Goal: Task Accomplishment & Management: Use online tool/utility

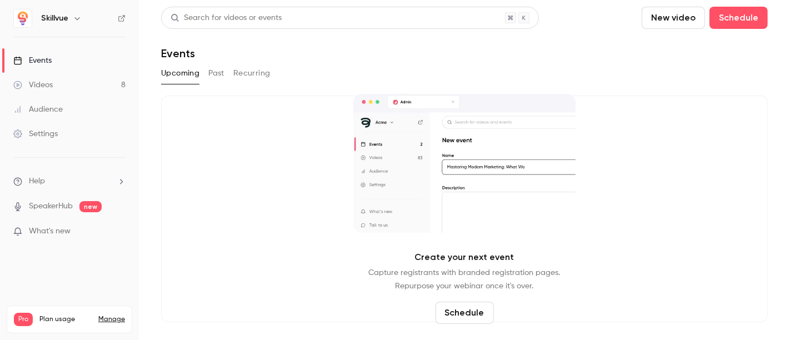
click at [77, 81] on link "Videos 8" at bounding box center [69, 85] width 139 height 24
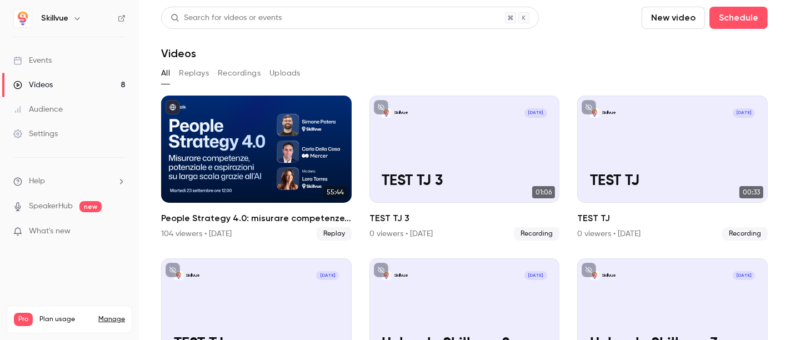
click at [51, 62] on div "Events" at bounding box center [32, 60] width 38 height 11
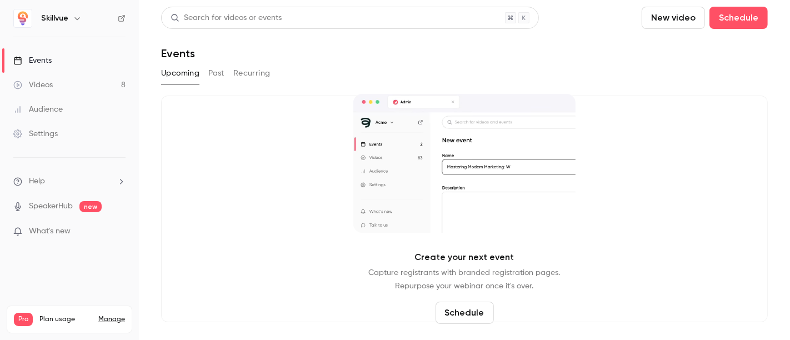
click at [213, 78] on button "Past" at bounding box center [216, 73] width 16 height 18
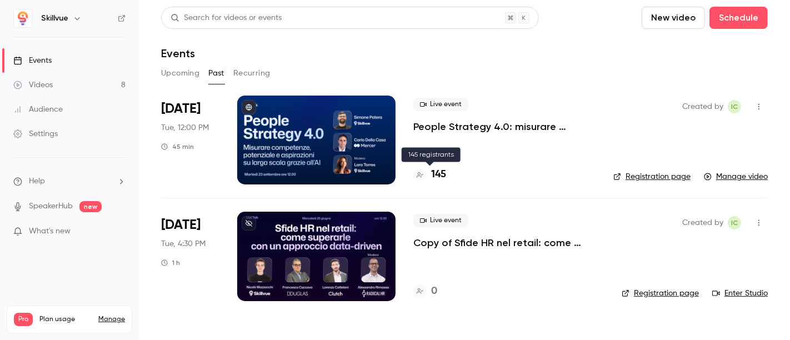
click at [437, 172] on h4 "145" at bounding box center [438, 174] width 15 height 15
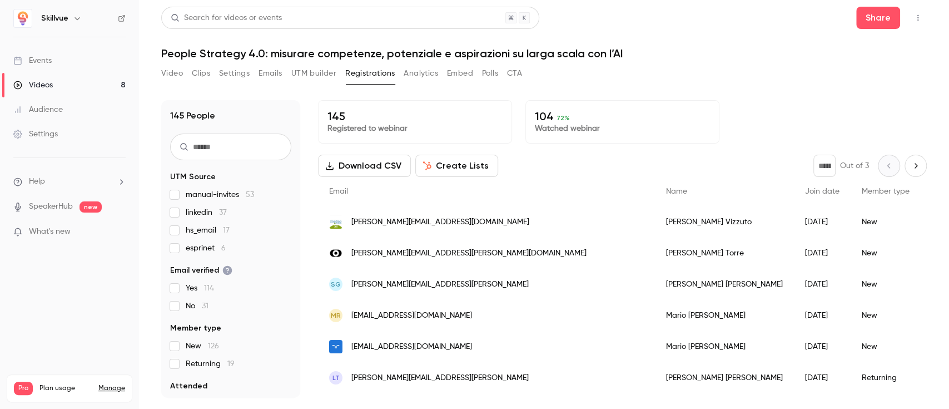
drag, startPoint x: 790, startPoint y: 0, endPoint x: 631, endPoint y: 77, distance: 176.5
click at [631, 77] on div "Video Clips Settings Emails UTM builder Registrations Analytics Embed Polls CTA" at bounding box center [543, 75] width 765 height 22
click at [314, 78] on button "UTM builder" at bounding box center [313, 73] width 45 height 18
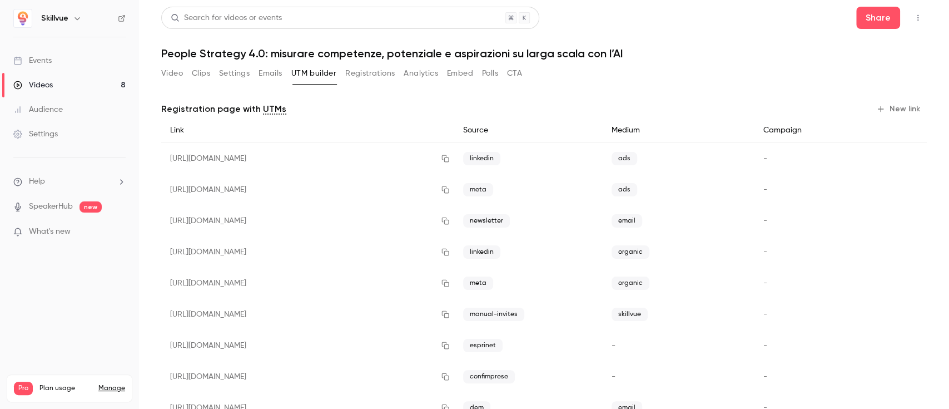
drag, startPoint x: 385, startPoint y: 158, endPoint x: 444, endPoint y: 157, distance: 58.4
click at [444, 157] on div "[URL][DOMAIN_NAME]" at bounding box center [307, 159] width 293 height 32
click at [789, 81] on div "Video Clips Settings Emails UTM builder Registrations Analytics Embed Polls CTA" at bounding box center [543, 75] width 765 height 22
click at [390, 73] on button "Registrations" at bounding box center [369, 73] width 49 height 18
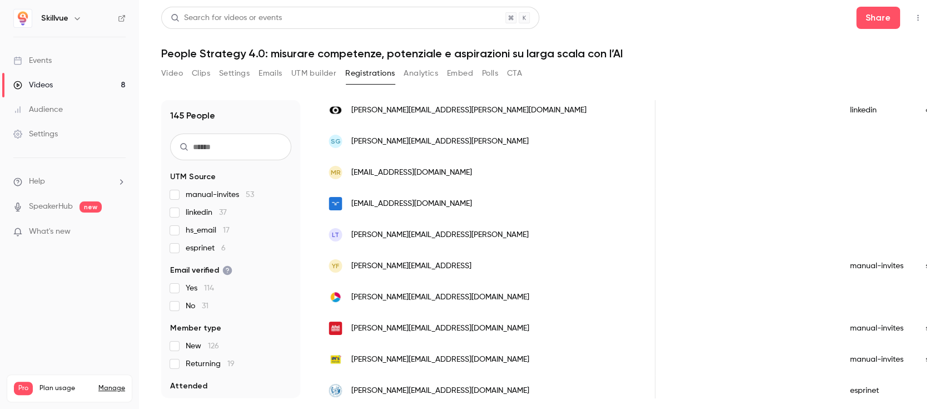
scroll to position [161, 0]
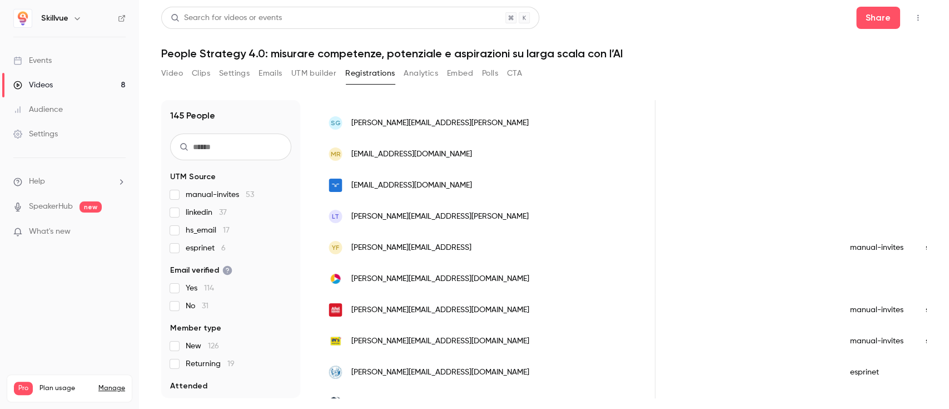
click at [790, 193] on div "People list" at bounding box center [953, 185] width 79 height 31
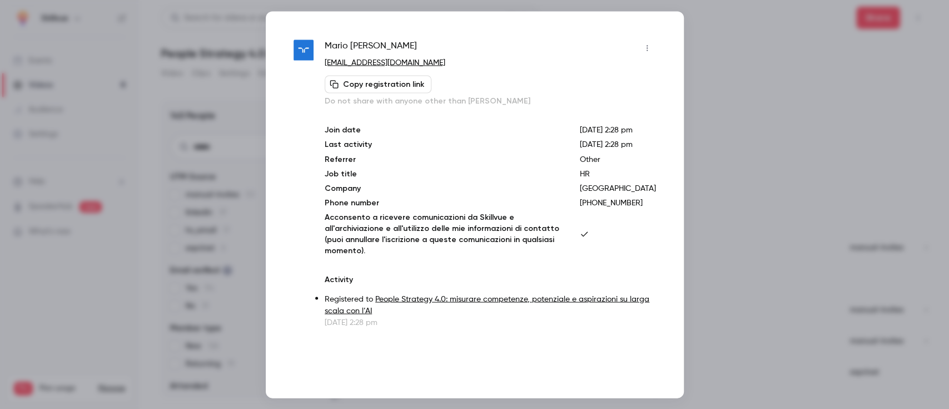
click at [728, 177] on div at bounding box center [474, 204] width 949 height 409
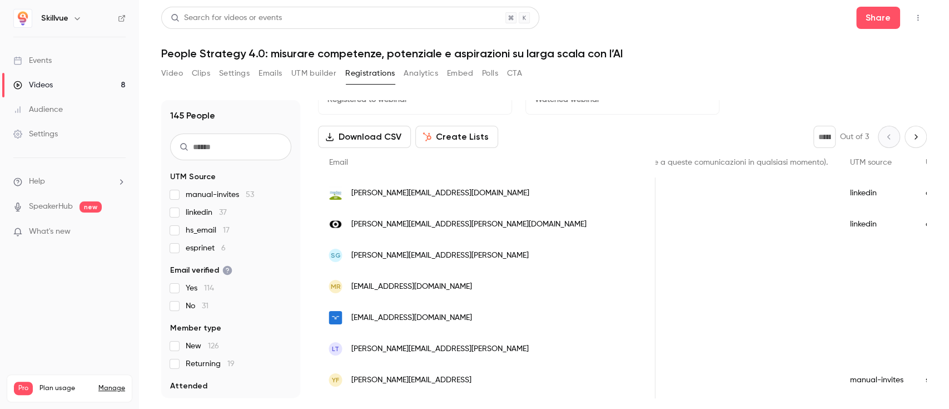
scroll to position [0, 0]
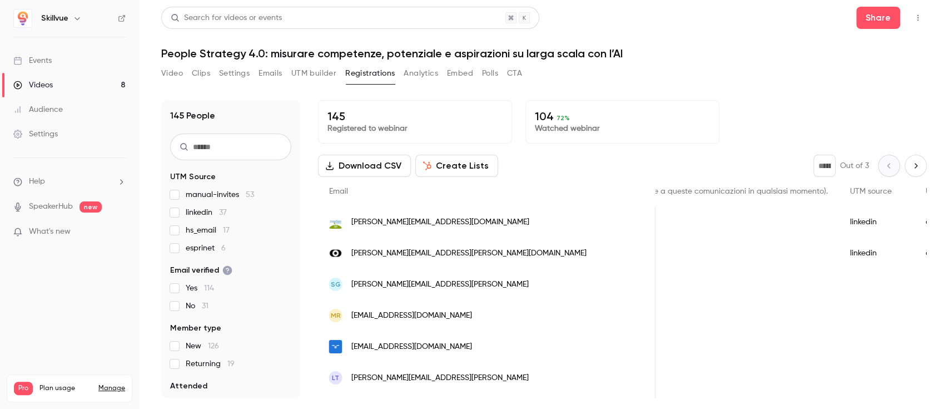
click at [424, 70] on button "Analytics" at bounding box center [421, 73] width 34 height 18
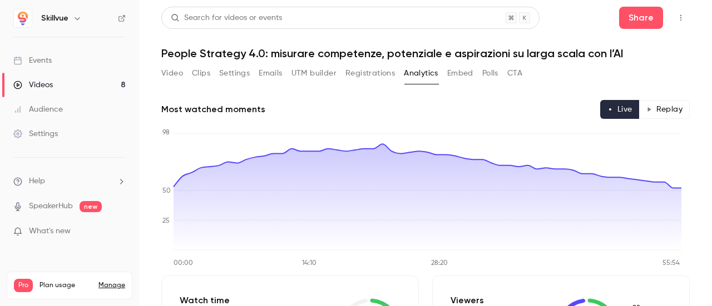
drag, startPoint x: 853, startPoint y: 0, endPoint x: 403, endPoint y: 39, distance: 452.0
click at [403, 39] on header "Search for videos or events Share People Strategy 4.0: misurare competenze, pot…" at bounding box center [425, 33] width 528 height 53
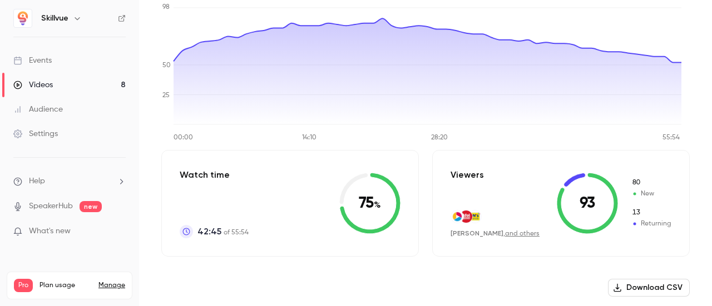
scroll to position [10, 0]
